Goal: Task Accomplishment & Management: Manage account settings

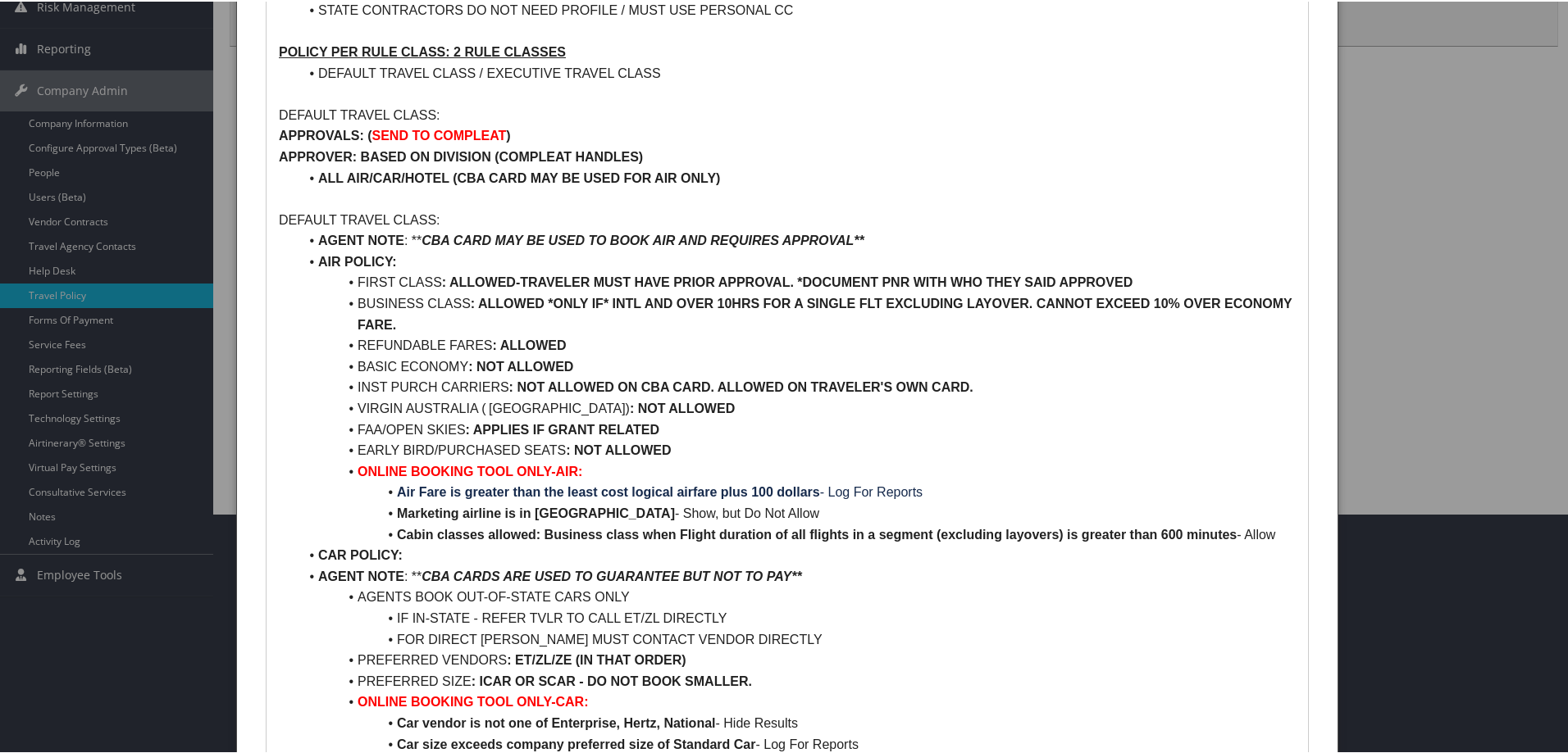
scroll to position [246, 0]
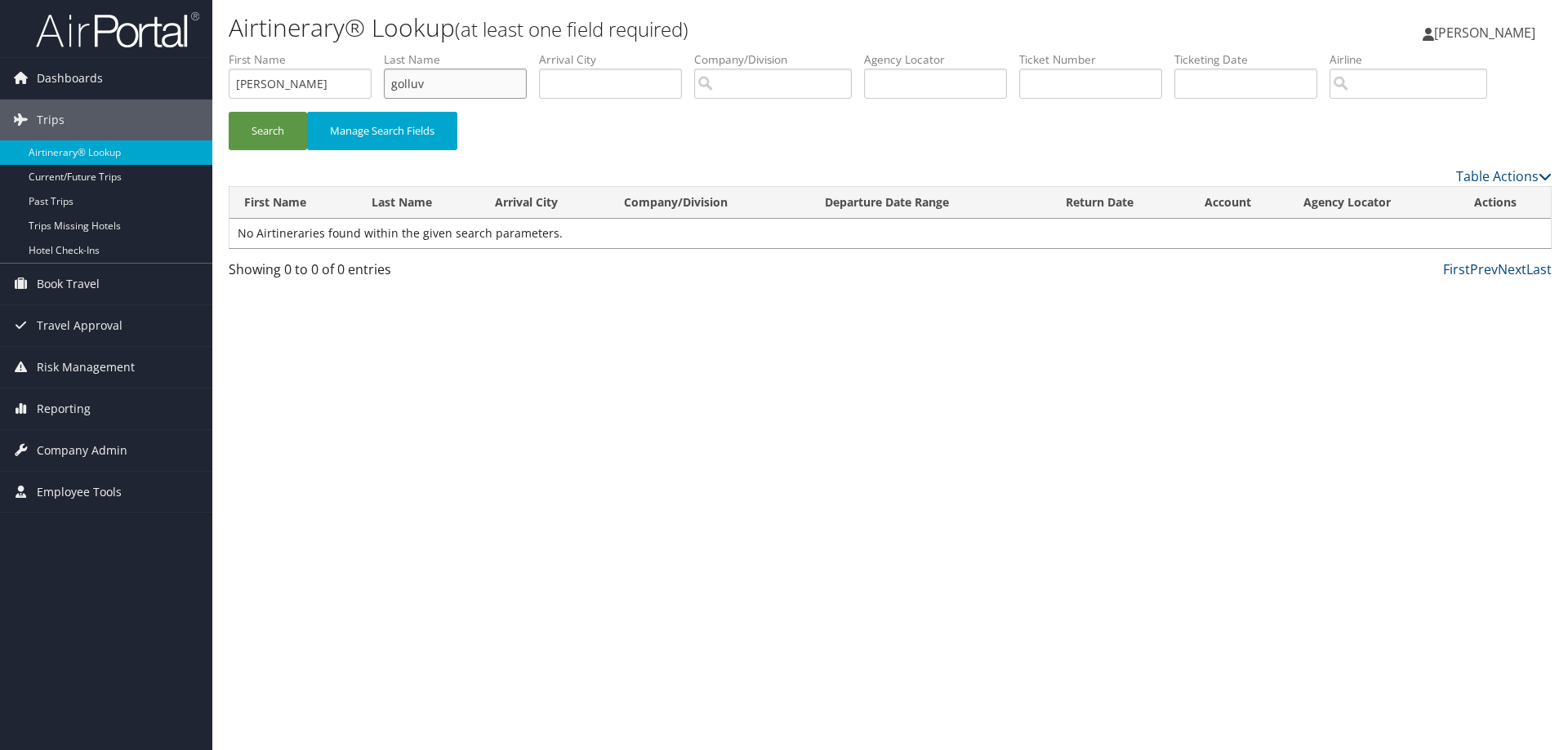
click at [512, 81] on input "golluv" at bounding box center [455, 84] width 143 height 30
type input "gollub"
click at [287, 130] on button "Search" at bounding box center [267, 131] width 78 height 38
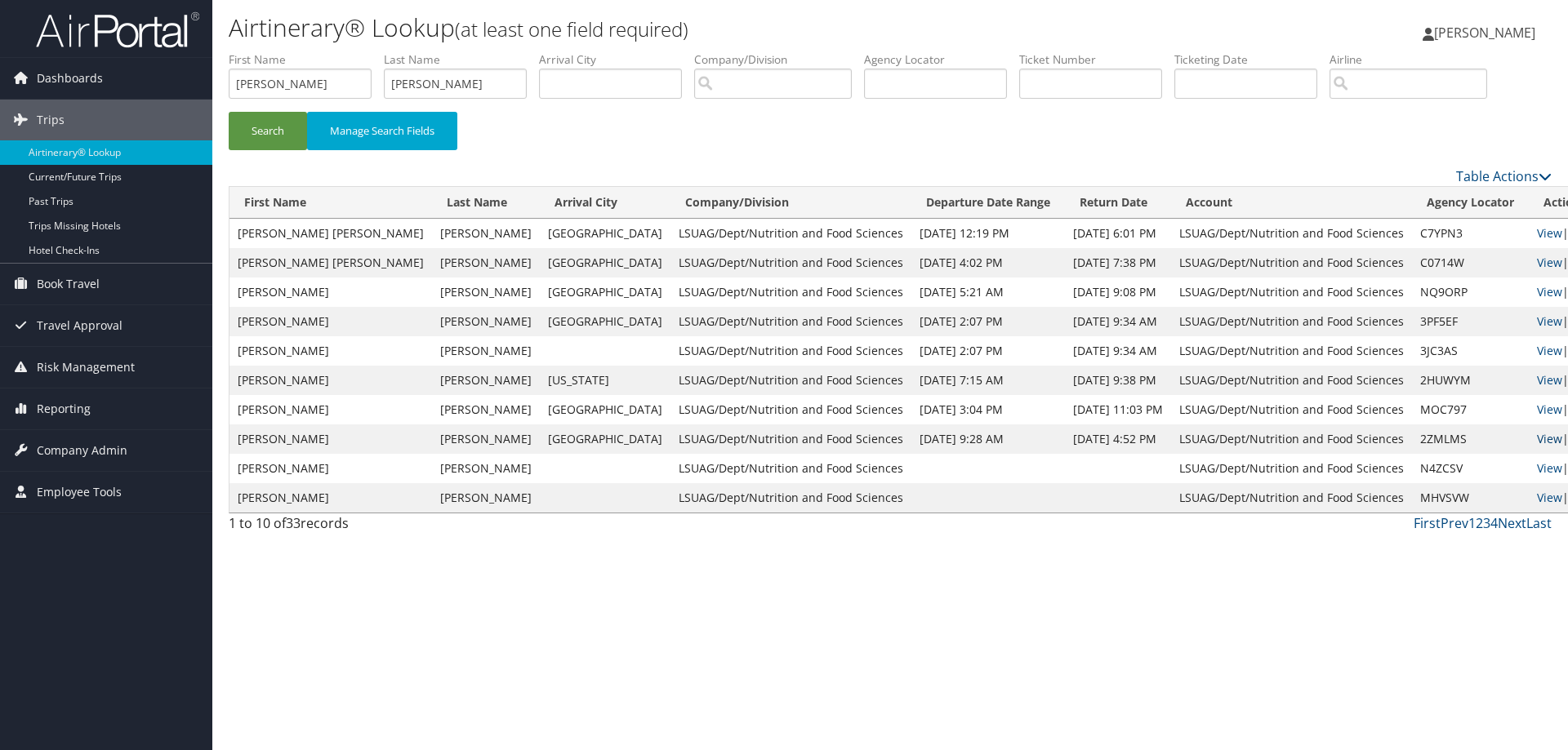
click at [1537, 436] on link "View" at bounding box center [1549, 438] width 26 height 15
click at [87, 451] on span "Company Admin" at bounding box center [82, 451] width 90 height 41
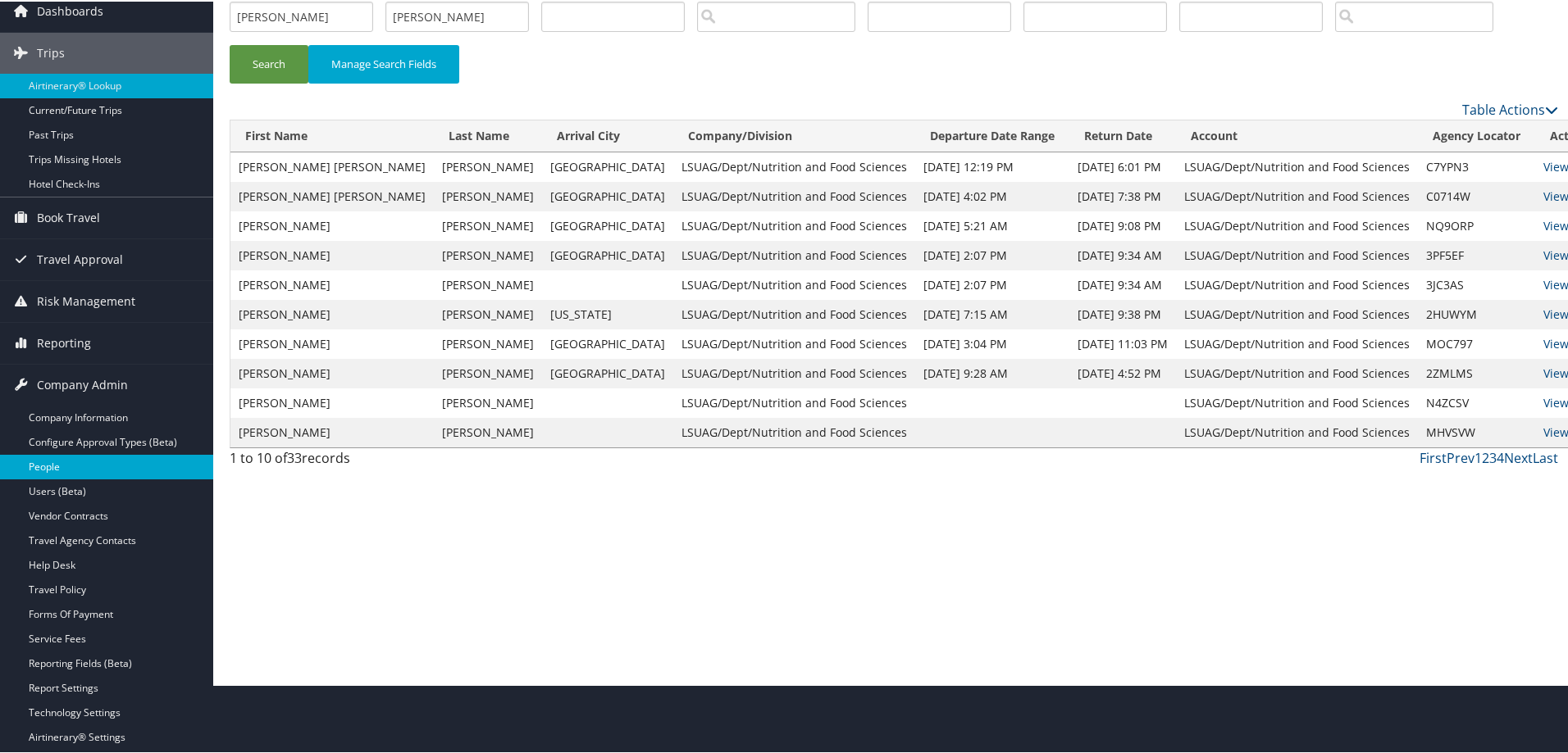
scroll to position [164, 0]
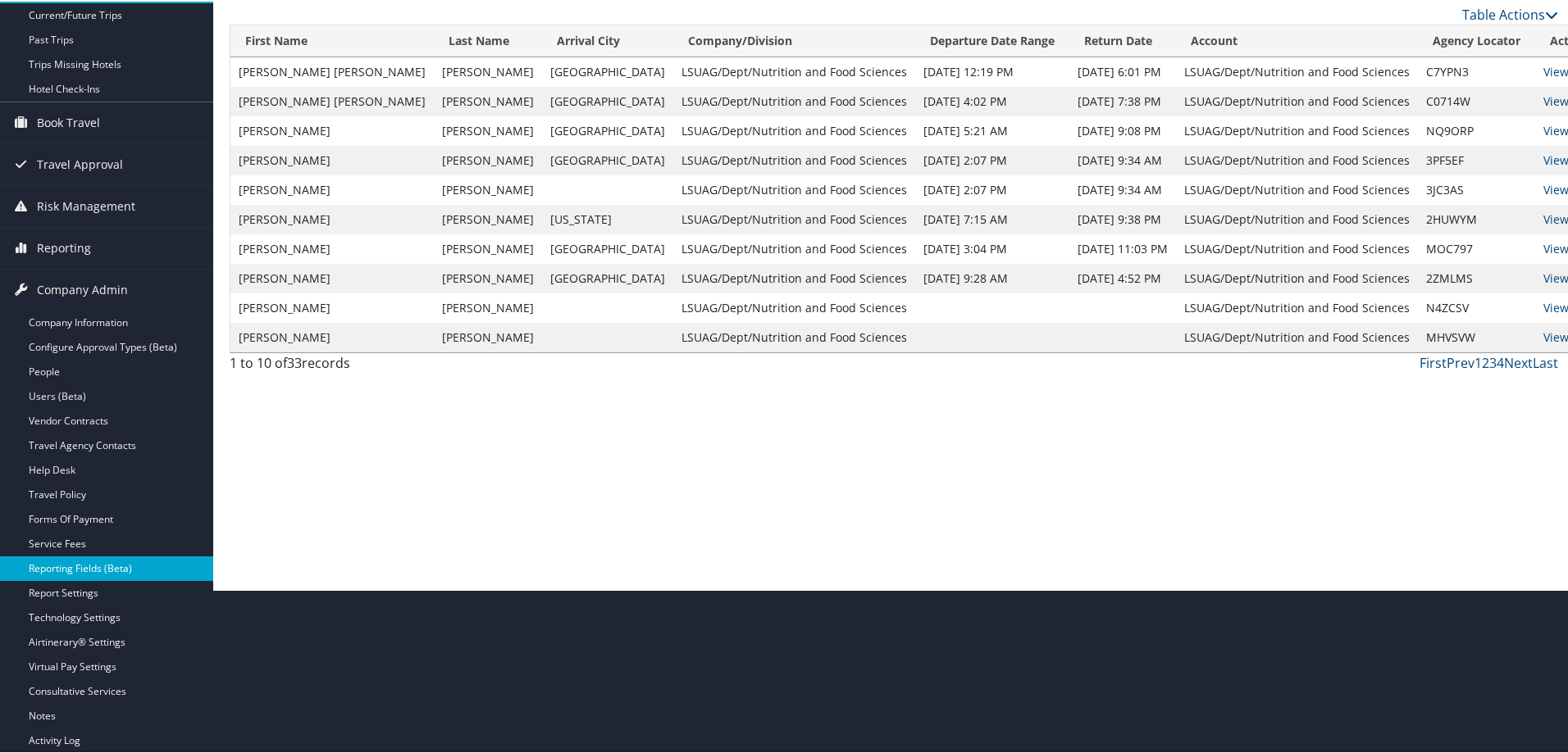
click at [99, 575] on link "Reporting Fields (Beta)" at bounding box center [106, 567] width 213 height 25
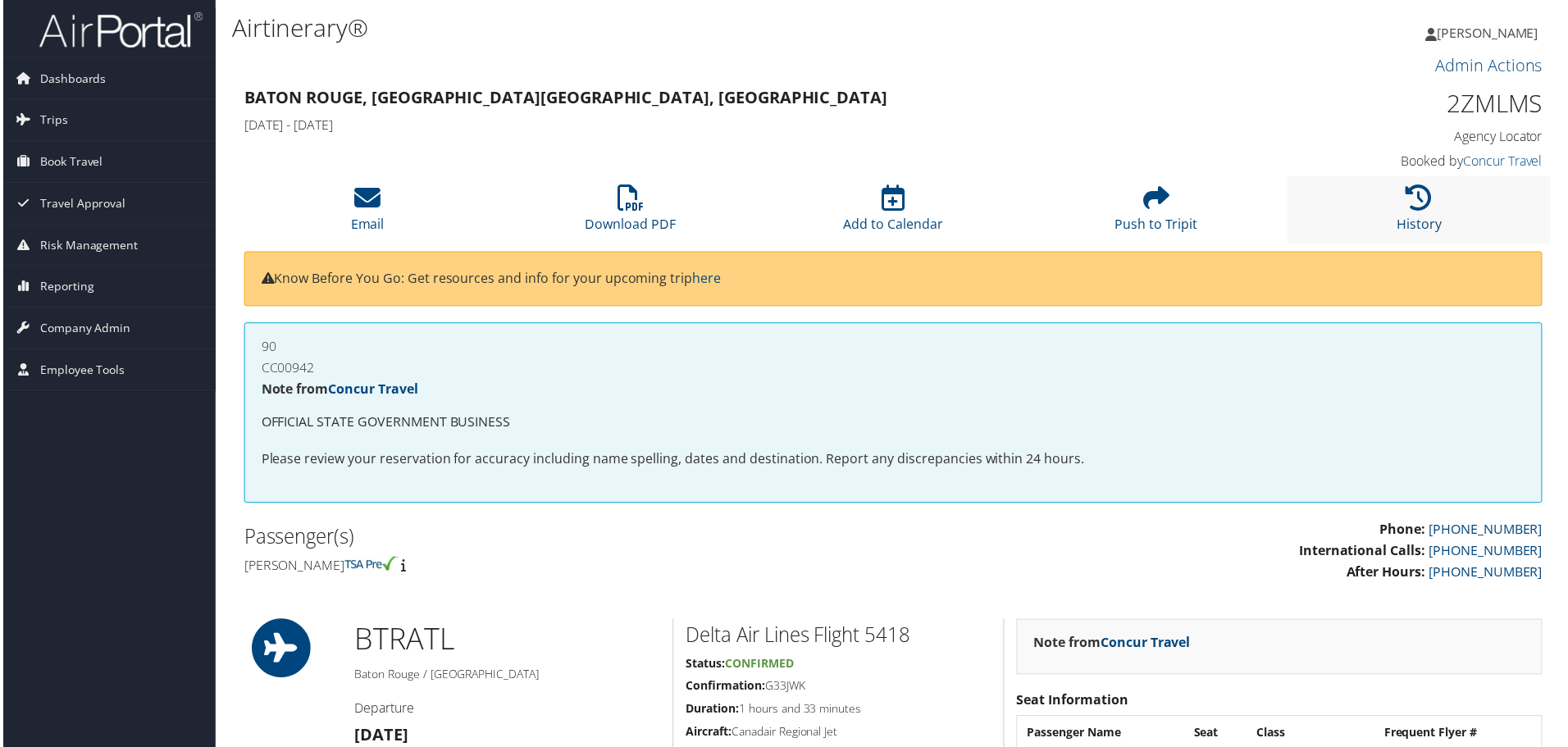
click at [1399, 195] on li "History" at bounding box center [1422, 211] width 265 height 67
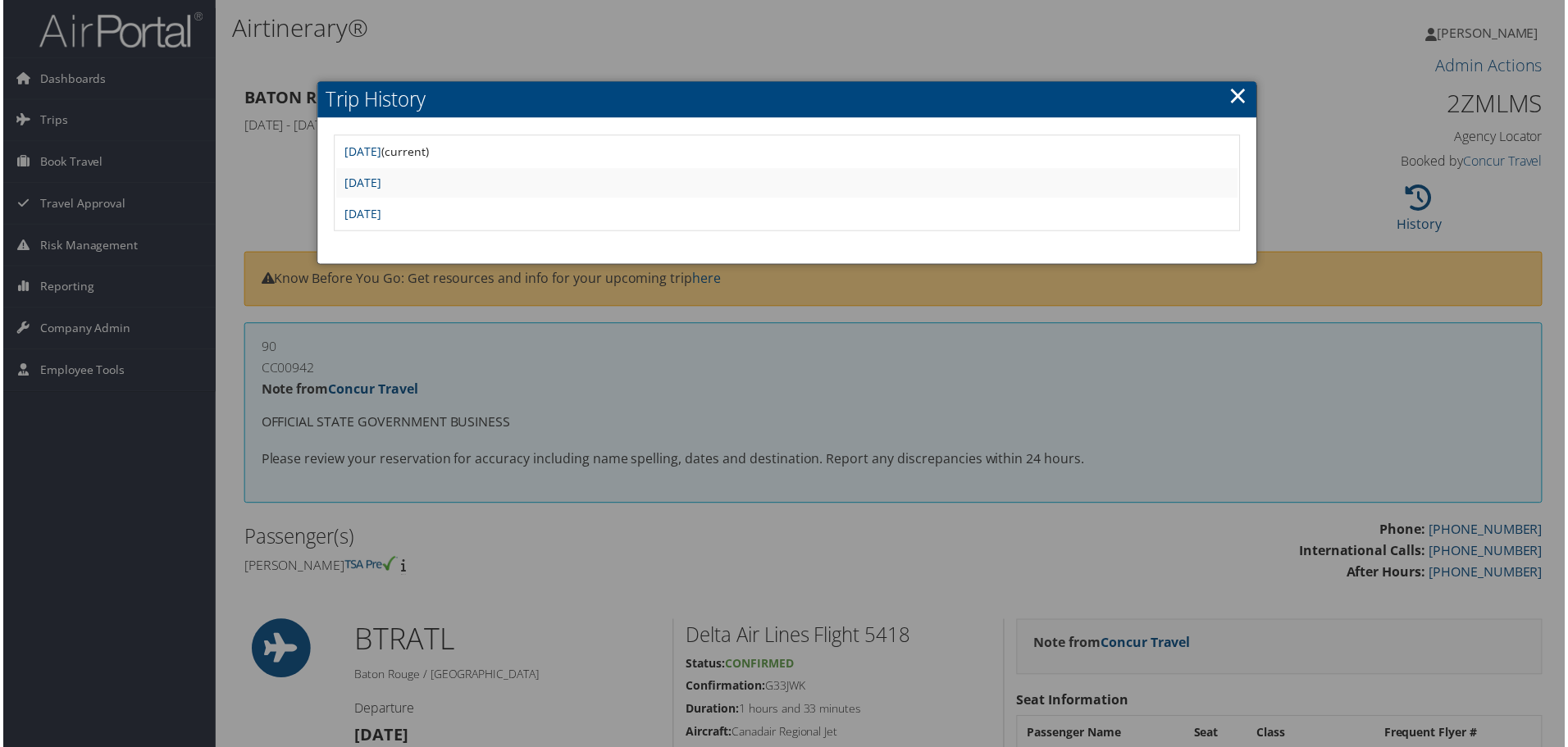
click at [1235, 103] on link "×" at bounding box center [1240, 96] width 19 height 32
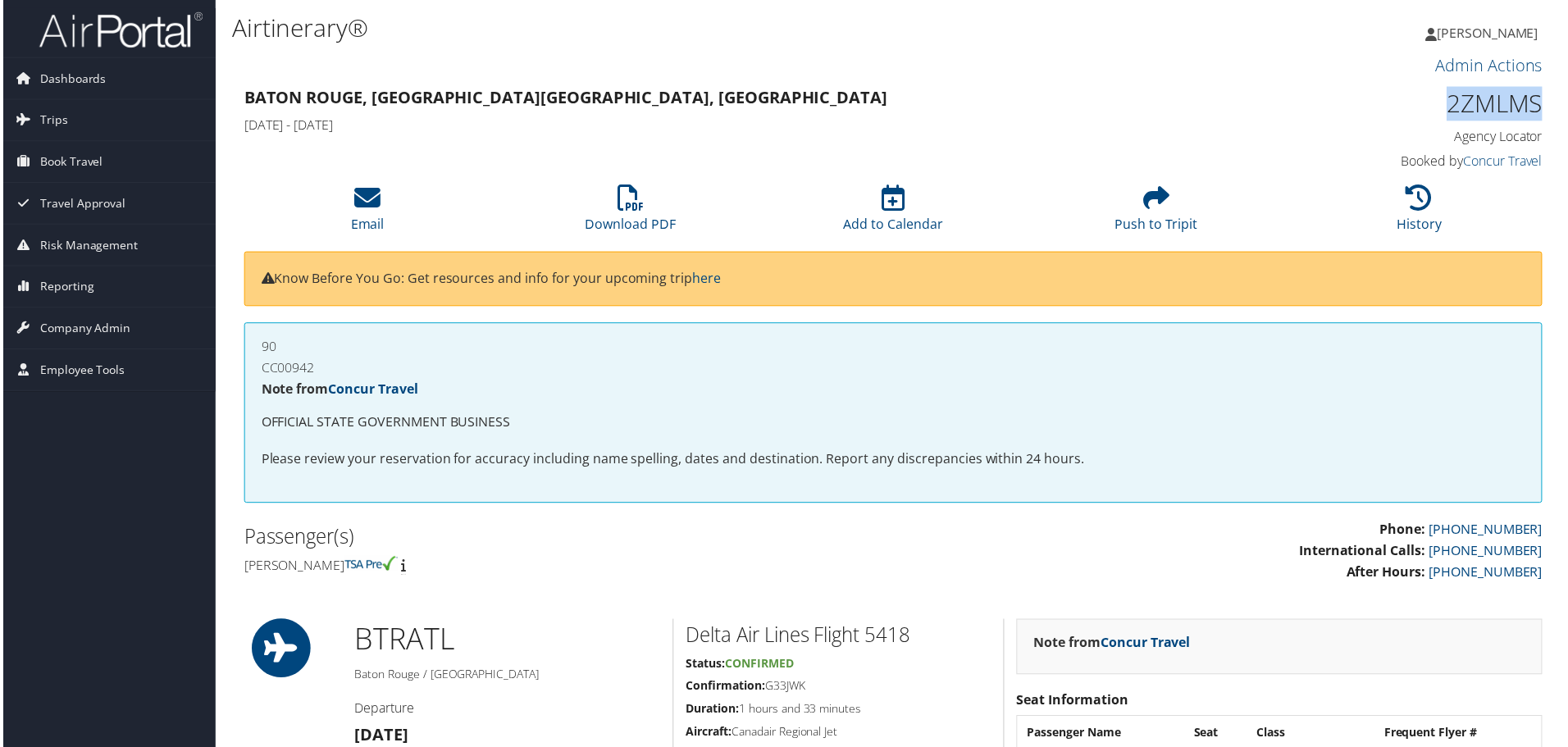
drag, startPoint x: 1455, startPoint y: 107, endPoint x: 1536, endPoint y: 113, distance: 81.2
click at [1536, 113] on h1 "2ZMLMS" at bounding box center [1392, 104] width 307 height 34
copy h1 "2ZMLMS"
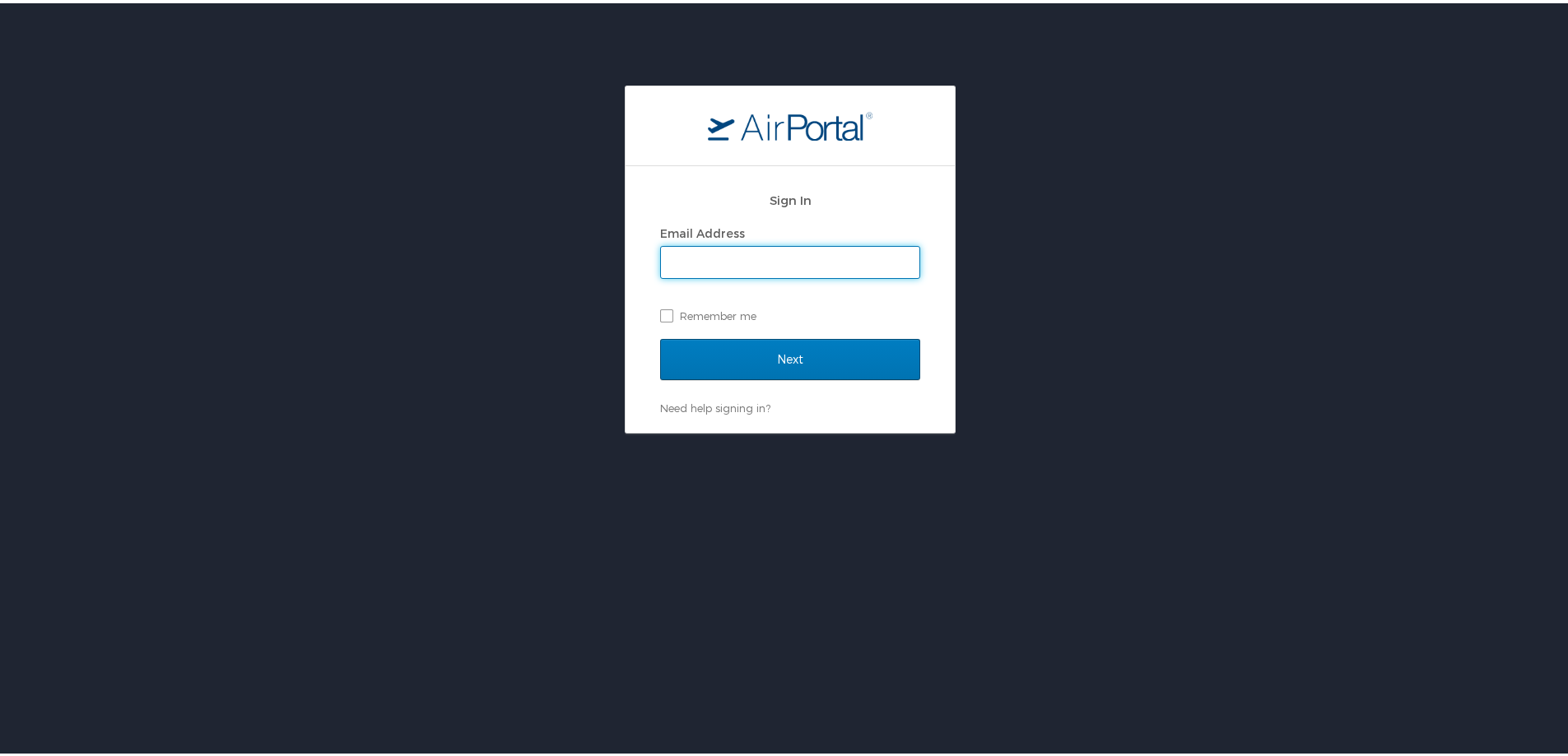
type input "jessica.girard@cbtravel.com"
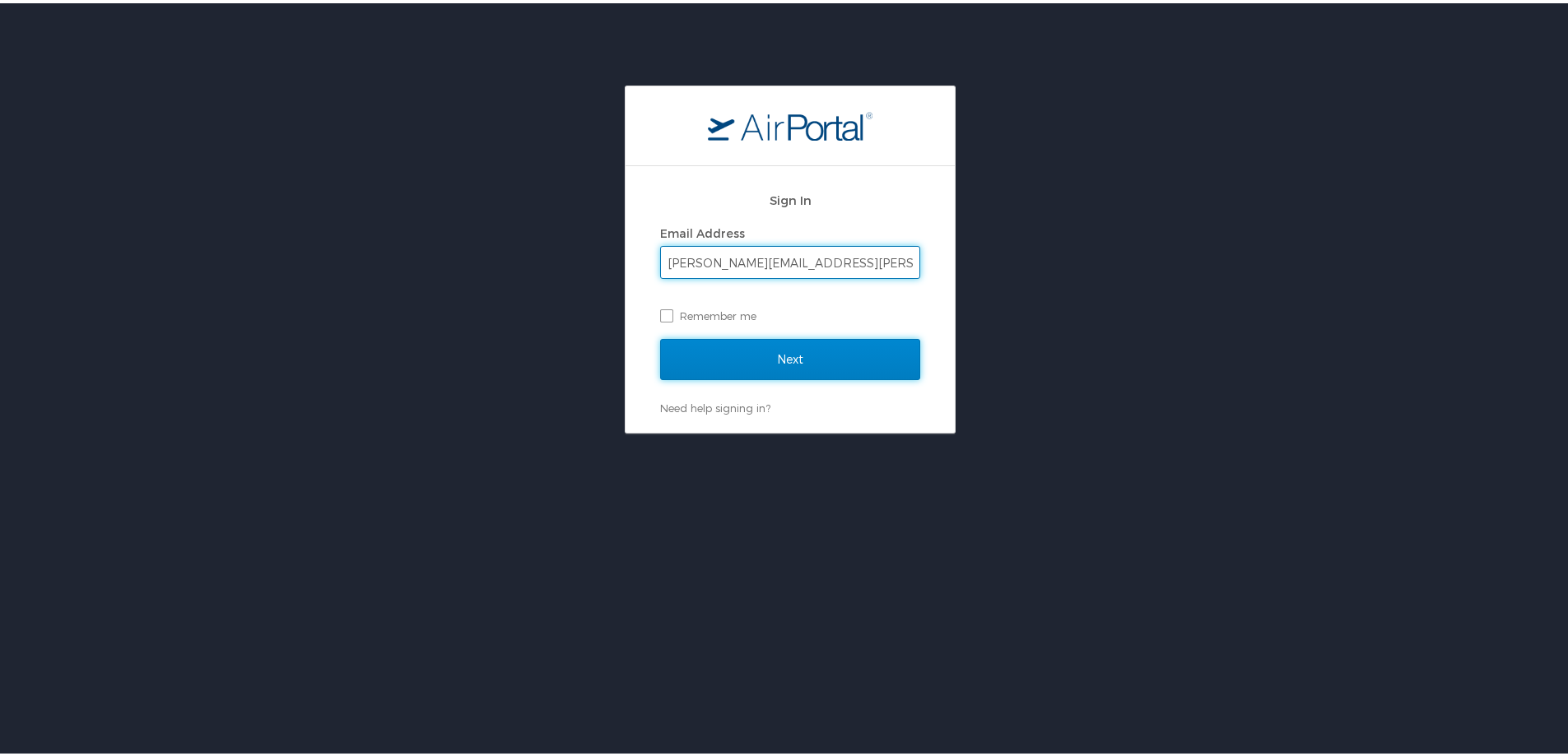
click at [791, 353] on input "Next" at bounding box center [790, 355] width 260 height 41
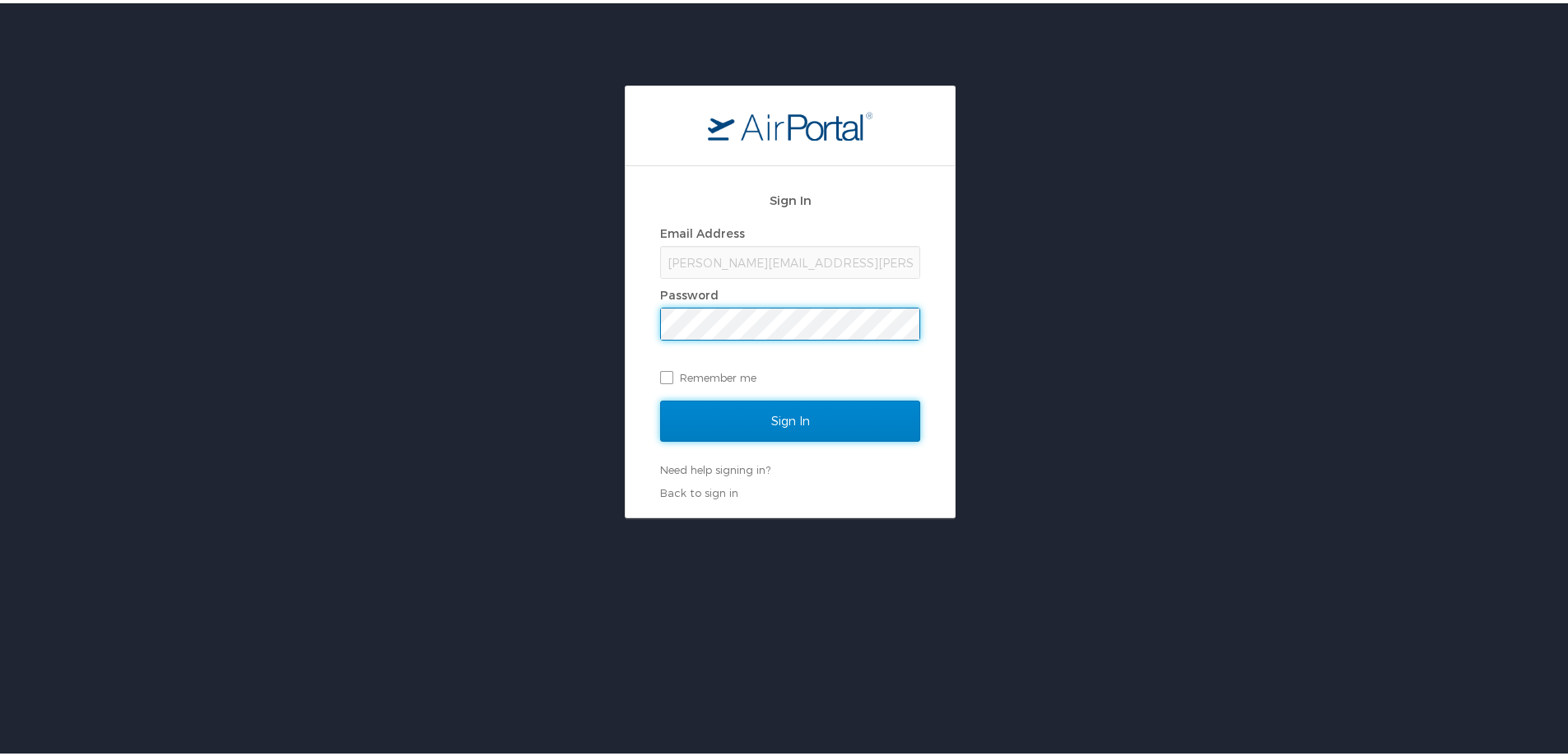
click at [793, 417] on input "Sign In" at bounding box center [790, 418] width 260 height 41
